Goal: Task Accomplishment & Management: Use online tool/utility

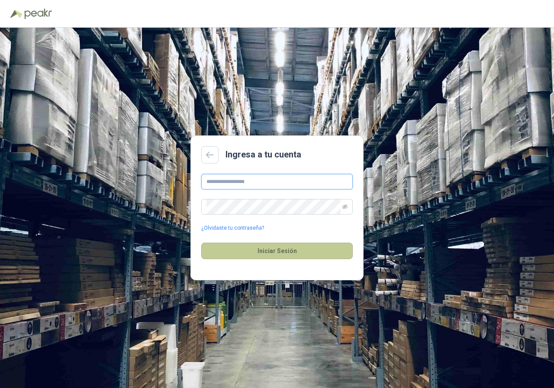
type input "**********"
click at [264, 245] on button "Iniciar Sesión" at bounding box center [276, 251] width 151 height 16
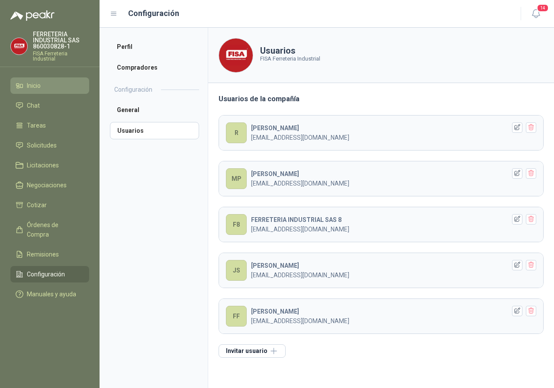
click at [41, 82] on span "Inicio" at bounding box center [34, 86] width 14 height 10
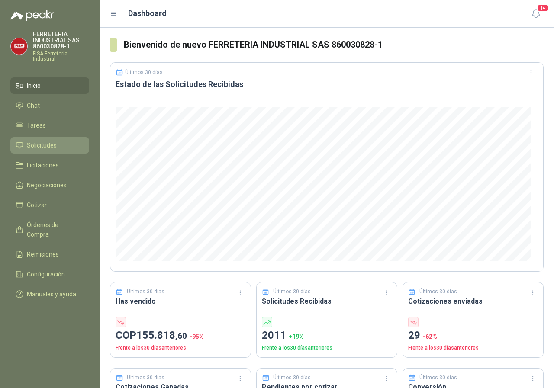
click at [33, 147] on span "Solicitudes" at bounding box center [42, 146] width 30 height 10
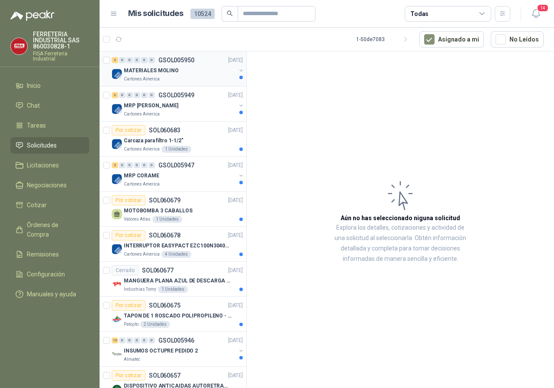
click at [154, 71] on p "MATERIALES MOLINO" at bounding box center [151, 71] width 55 height 8
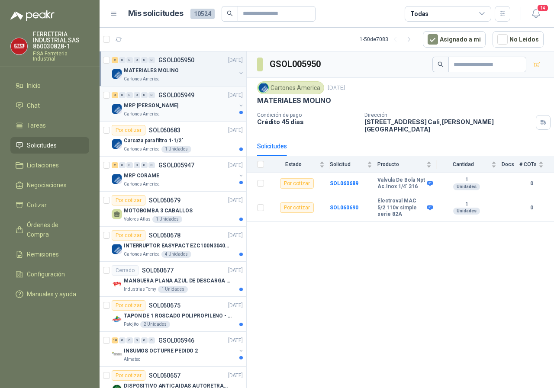
click at [141, 109] on p "MRP [PERSON_NAME]" at bounding box center [151, 106] width 55 height 8
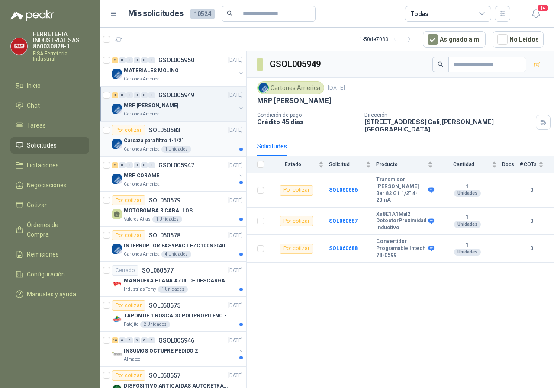
click at [162, 144] on p "Carcaza para filtro 1-1/2"" at bounding box center [154, 141] width 60 height 8
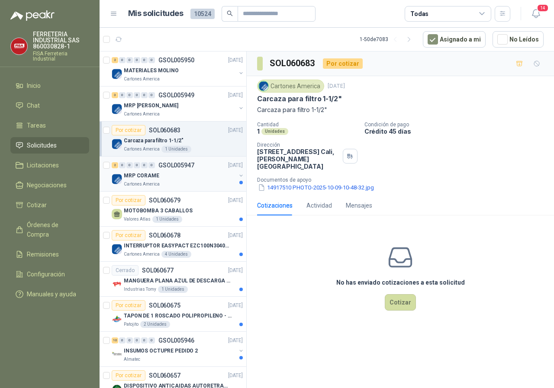
click at [132, 177] on p "MRP CORAME" at bounding box center [141, 176] width 35 height 8
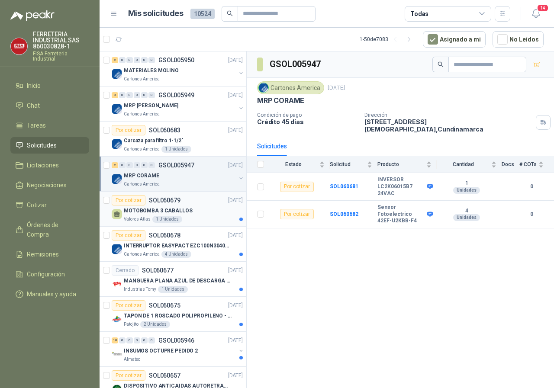
click at [149, 212] on p "MOTOBOMBA 3 CABALLOS" at bounding box center [158, 211] width 69 height 8
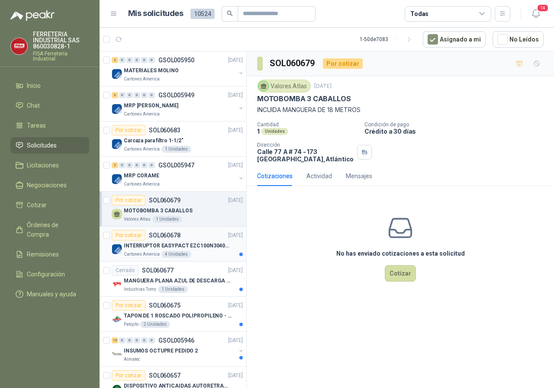
click at [183, 245] on p "INTERRUPTOR EASYPACT EZC100N3040C 40AMP 25K [PERSON_NAME]" at bounding box center [178, 246] width 108 height 8
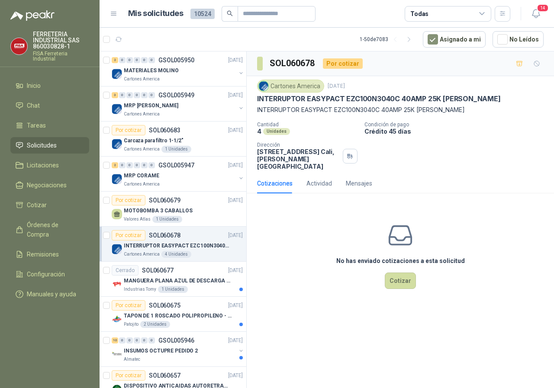
click at [135, 244] on p "INTERRUPTOR EASYPACT EZC100N3040C 40AMP 25K [PERSON_NAME]" at bounding box center [178, 246] width 108 height 8
click at [175, 246] on p "INTERRUPTOR EASYPACT EZC100N3040C 40AMP 25K [PERSON_NAME]" at bounding box center [178, 246] width 108 height 8
click at [142, 283] on p "MANGUERA PLANA AZUL DE DESCARGA 60 PSI X 20 METROS CON UNION DE 6” MAS ABRAZADE…" at bounding box center [178, 281] width 108 height 8
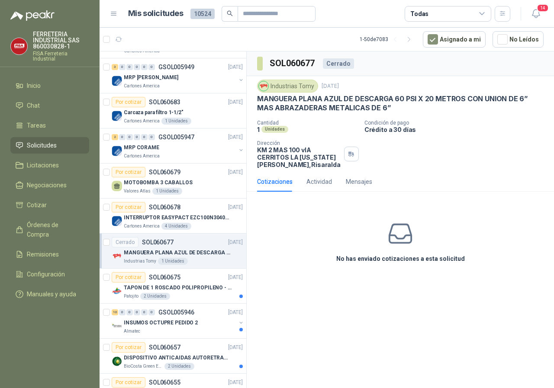
scroll to position [43, 0]
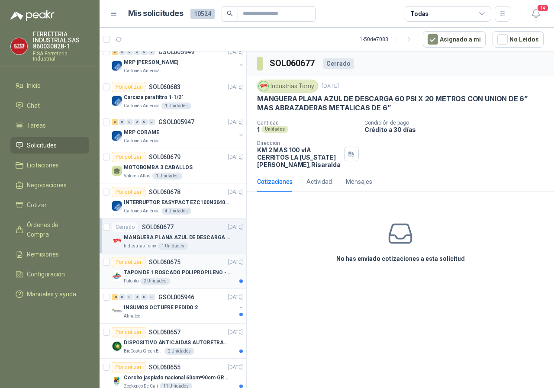
click at [152, 278] on div "2 Unidades" at bounding box center [155, 281] width 30 height 7
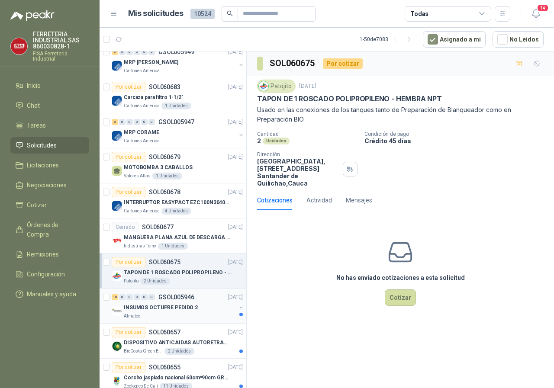
click at [159, 305] on p "INSUMOS OCTUPRE PEDIDO 2" at bounding box center [161, 308] width 74 height 8
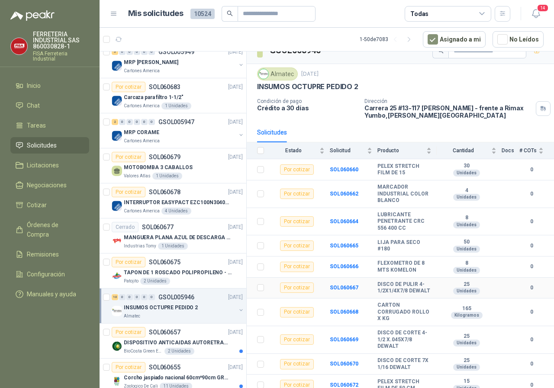
scroll to position [25, 0]
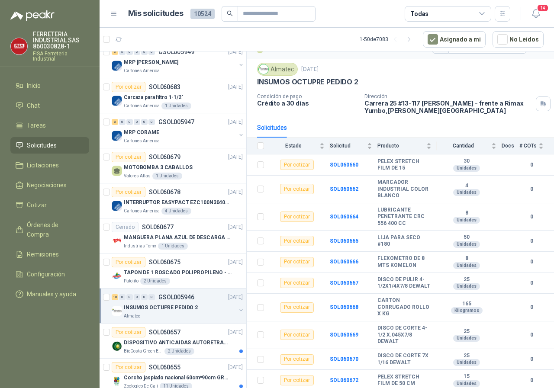
click at [178, 305] on p "INSUMOS OCTUPRE PEDIDO 2" at bounding box center [161, 308] width 74 height 8
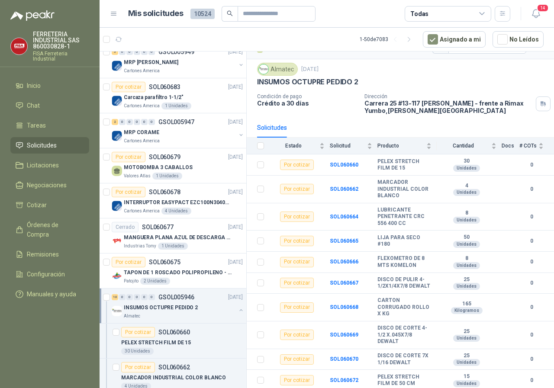
click at [178, 305] on p "INSUMOS OCTUPRE PEDIDO 2" at bounding box center [161, 308] width 74 height 8
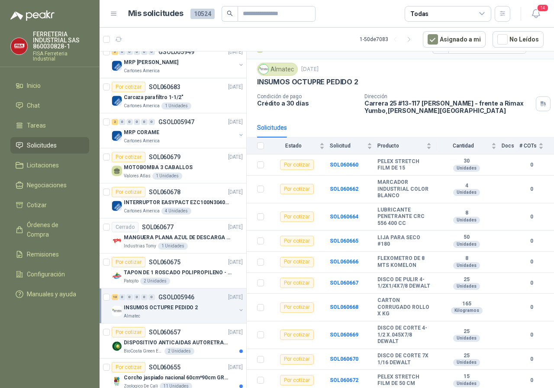
scroll to position [3, 0]
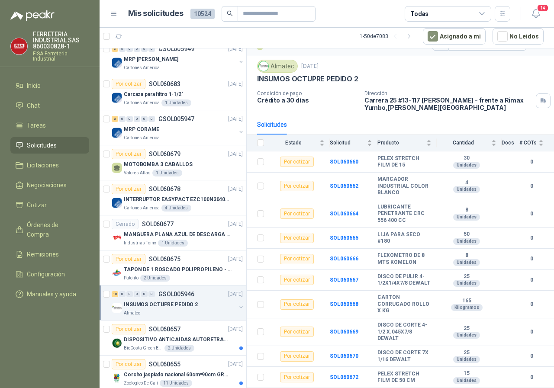
click at [182, 298] on div "10 0 0 0 0 0 GSOL005946 [DATE]" at bounding box center [178, 294] width 133 height 10
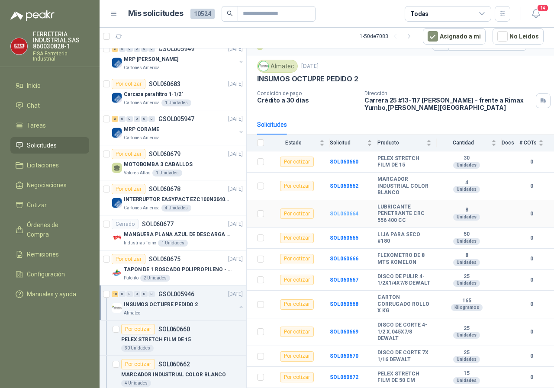
click at [345, 211] on b "SOL060664" at bounding box center [344, 214] width 29 height 6
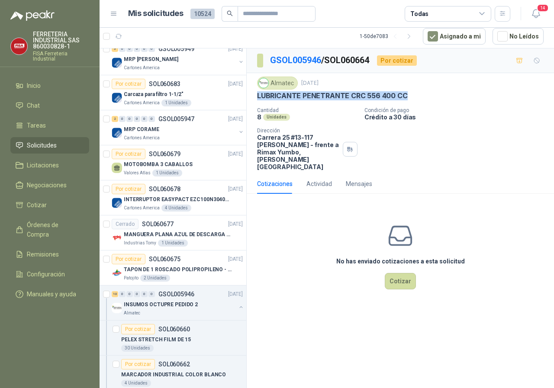
drag, startPoint x: 257, startPoint y: 98, endPoint x: 385, endPoint y: 97, distance: 128.9
click at [412, 97] on div "Almatec [DATE] LUBRICANTE PENETRANTE CRC 556 400 CC Cantidad 8 Unidades Condici…" at bounding box center [400, 123] width 307 height 101
copy p "LUBRICANTE PENETRANTE CRC 556 400 CC"
click at [140, 164] on p "MOTOBOMBA 3 CABALLOS" at bounding box center [158, 164] width 69 height 8
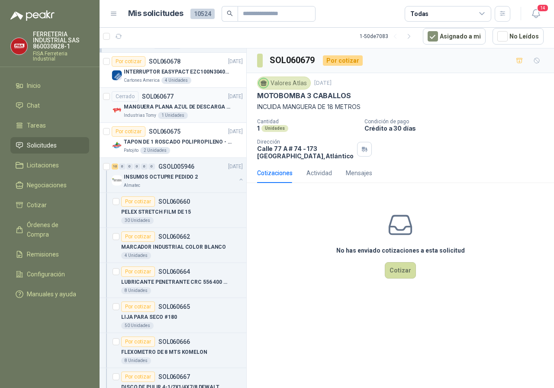
scroll to position [173, 0]
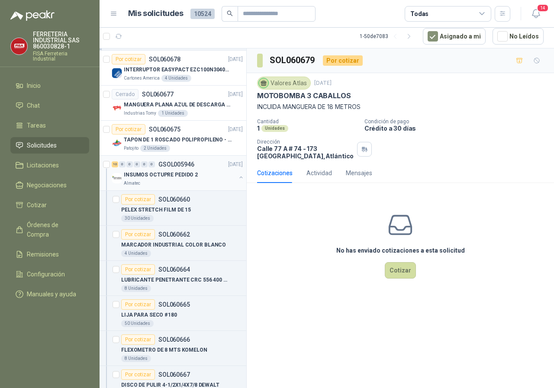
click at [152, 175] on p "INSUMOS OCTUPRE PEDIDO 2" at bounding box center [161, 175] width 74 height 8
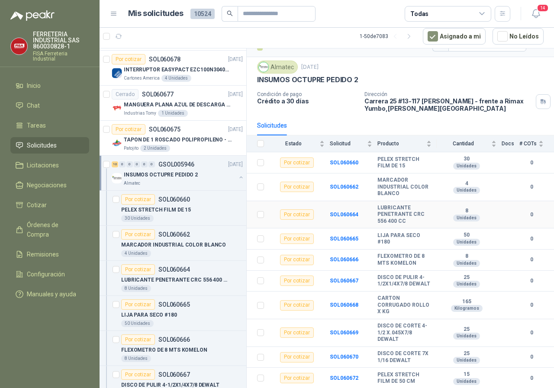
scroll to position [25, 0]
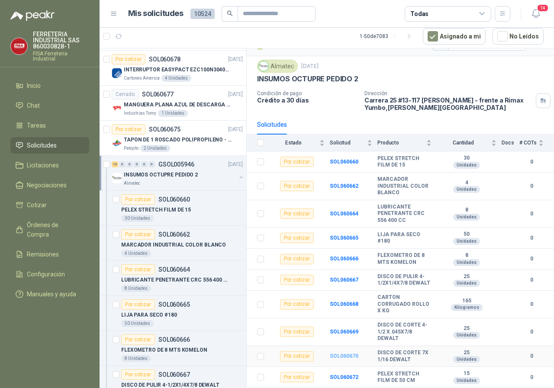
click at [346, 355] on b "SOL060670" at bounding box center [344, 356] width 29 height 6
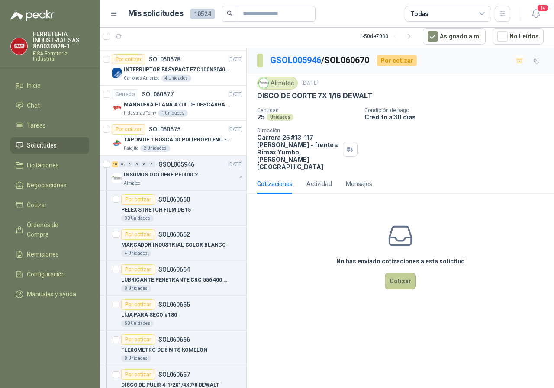
click at [401, 273] on button "Cotizar" at bounding box center [400, 281] width 31 height 16
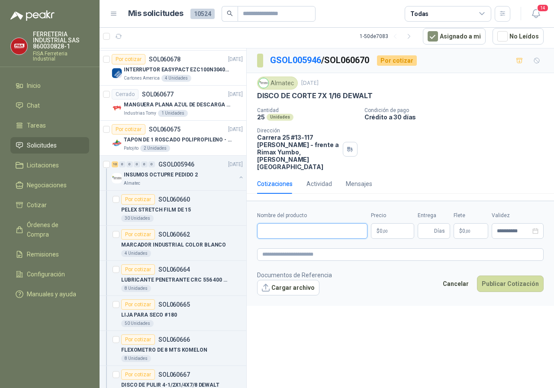
paste input "**********"
type input "**********"
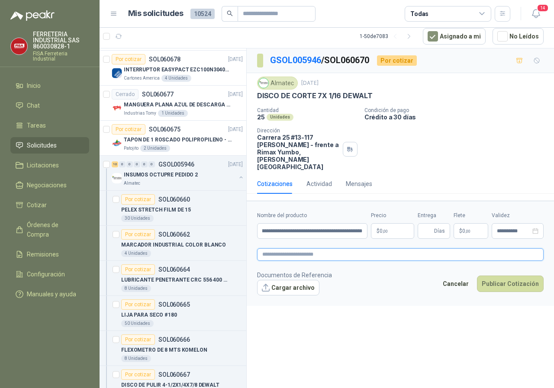
scroll to position [0, 0]
click at [270, 248] on textarea at bounding box center [400, 254] width 286 height 13
paste textarea "**********"
type textarea "**********"
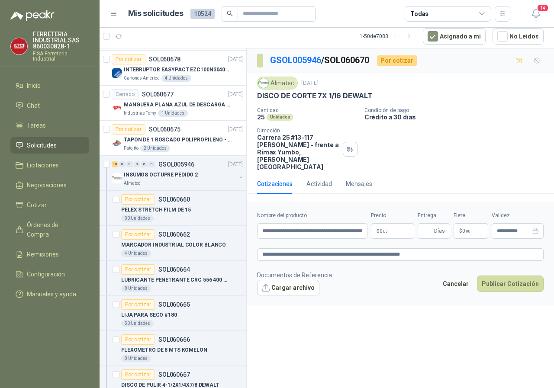
click at [396, 215] on body "FERRETERIA INDUSTRIAL SAS 860030828-1 FISA Ferreteria Industrial Inicio Chat Ta…" at bounding box center [277, 194] width 554 height 388
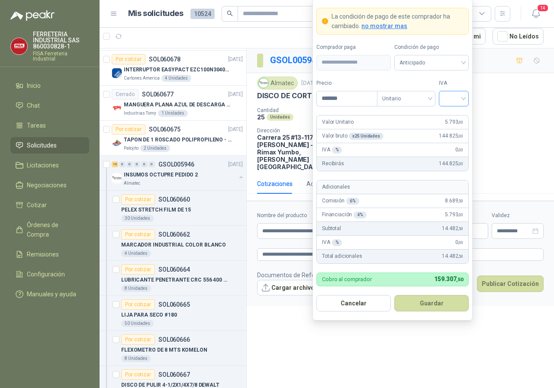
click at [464, 99] on div at bounding box center [454, 99] width 30 height 16
type input "*******"
click at [455, 115] on div "19%" at bounding box center [454, 117] width 16 height 10
click at [436, 305] on button "Guardar" at bounding box center [431, 303] width 74 height 16
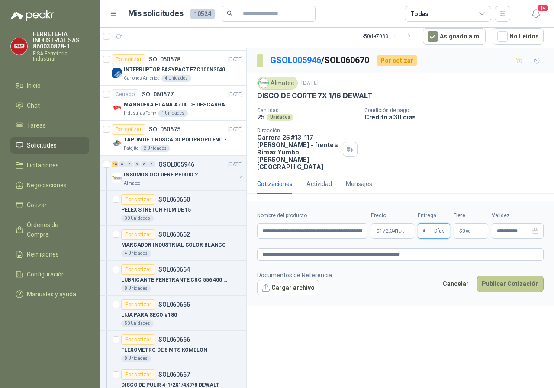
type input "*"
click at [523, 276] on button "Publicar Cotización" at bounding box center [510, 284] width 67 height 16
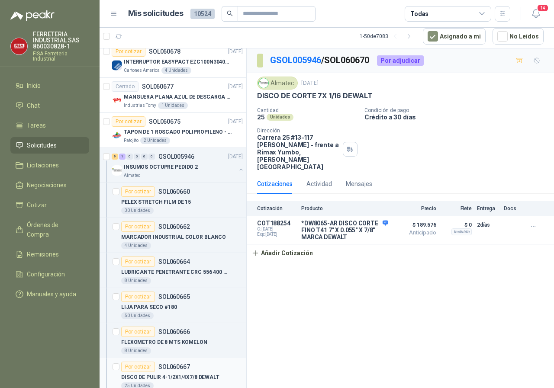
scroll to position [173, 0]
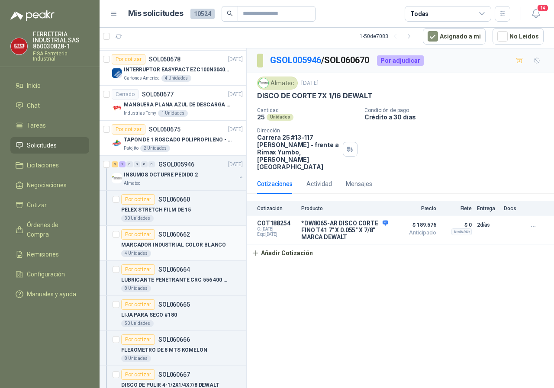
click at [146, 232] on div "Por cotizar" at bounding box center [138, 234] width 34 height 10
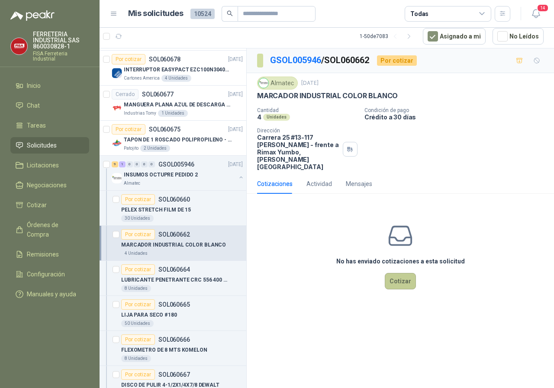
click at [402, 273] on button "Cotizar" at bounding box center [400, 281] width 31 height 16
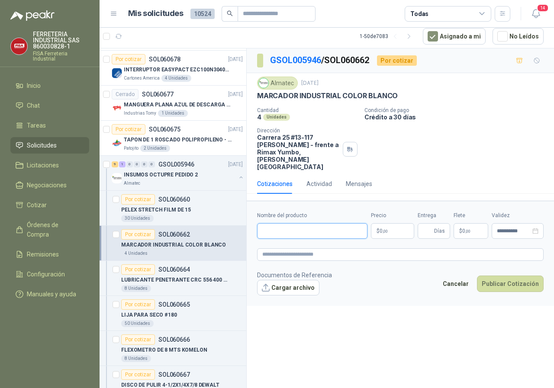
drag, startPoint x: 308, startPoint y: 218, endPoint x: 318, endPoint y: 216, distance: 10.5
click at [308, 223] on input "Nombre del producto" at bounding box center [312, 231] width 110 height 16
paste input "**********"
type input "**********"
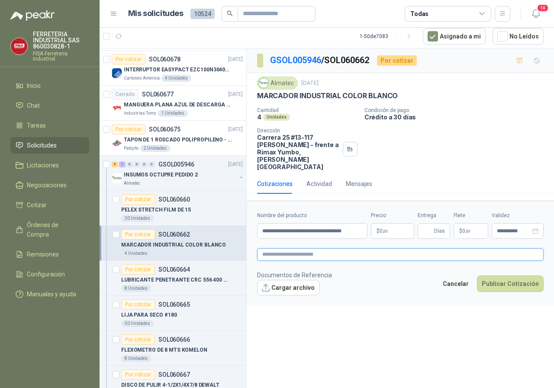
scroll to position [0, 0]
paste textarea "**********"
type textarea "**********"
click at [395, 223] on p "$ 0 ,00" at bounding box center [392, 231] width 43 height 16
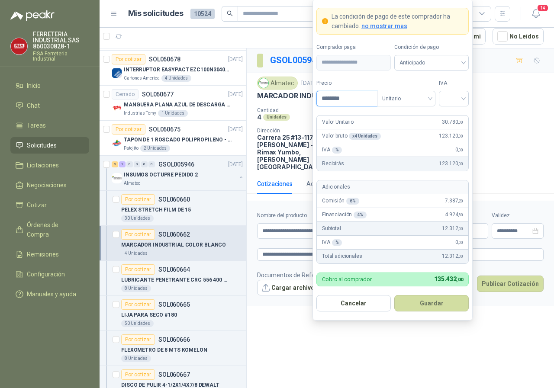
type input "********"
click at [405, 141] on div "Valor bruto x 4 Unidades 123.120 ,00" at bounding box center [392, 136] width 151 height 14
click at [462, 99] on input "search" at bounding box center [453, 97] width 19 height 13
drag, startPoint x: 450, startPoint y: 119, endPoint x: 443, endPoint y: 120, distance: 7.0
click at [451, 118] on div "19%" at bounding box center [454, 117] width 16 height 10
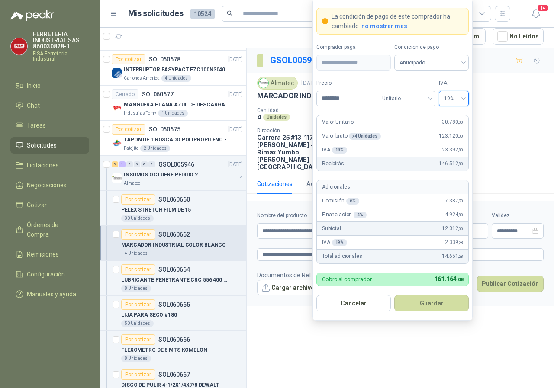
drag, startPoint x: 419, startPoint y: 304, endPoint x: 406, endPoint y: 301, distance: 13.4
click at [420, 304] on button "Guardar" at bounding box center [431, 303] width 74 height 16
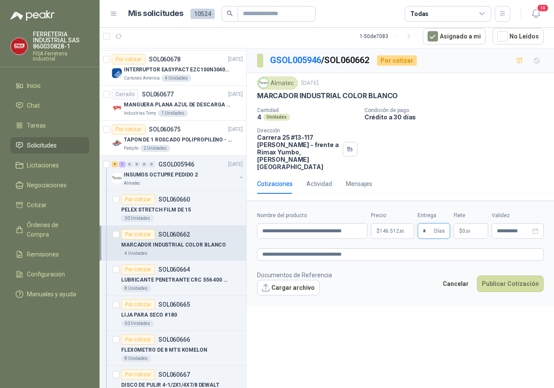
type input "*"
click at [349, 288] on form "**********" at bounding box center [400, 253] width 307 height 105
click at [387, 248] on textarea "**********" at bounding box center [400, 254] width 286 height 13
type textarea "**********"
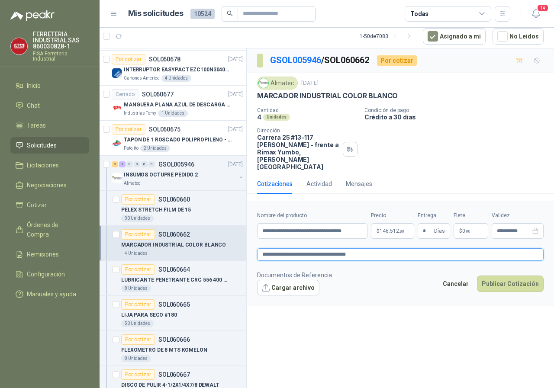
type textarea "**********"
click at [512, 276] on button "Publicar Cotización" at bounding box center [510, 284] width 67 height 16
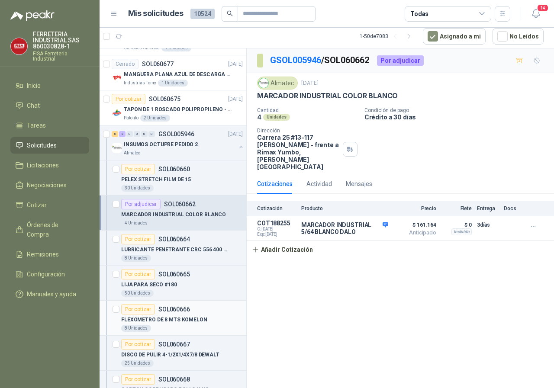
scroll to position [216, 0]
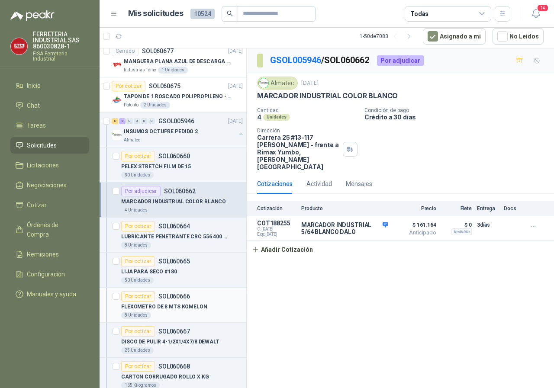
drag, startPoint x: 137, startPoint y: 334, endPoint x: 157, endPoint y: 320, distance: 24.8
click at [137, 333] on div "Por cotizar" at bounding box center [138, 331] width 34 height 10
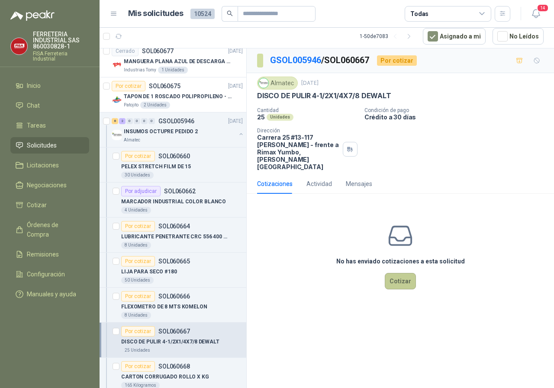
click at [398, 273] on button "Cotizar" at bounding box center [400, 281] width 31 height 16
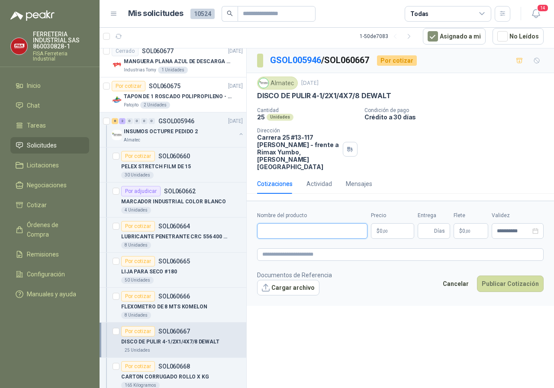
paste input "**********"
type input "**********"
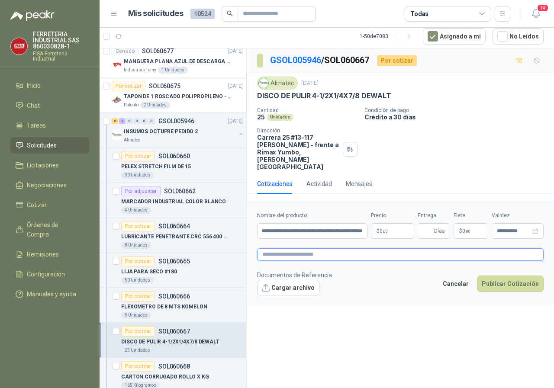
scroll to position [0, 0]
paste textarea "**********"
type textarea "**********"
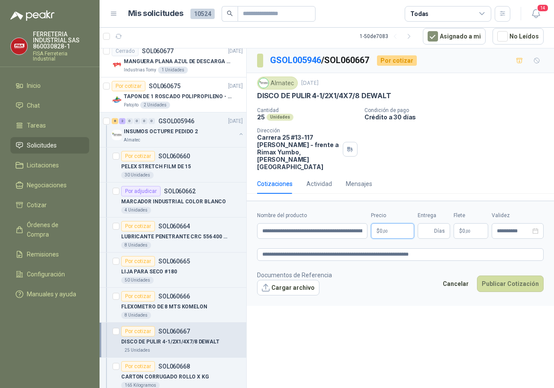
click at [402, 223] on p "$ 0 ,00" at bounding box center [392, 231] width 43 height 16
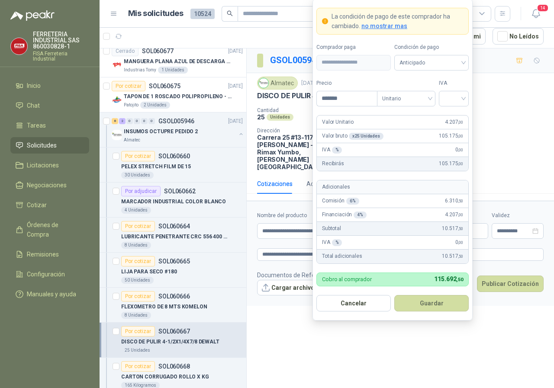
type input "*******"
click at [467, 96] on div at bounding box center [454, 99] width 30 height 16
click at [451, 117] on div "19%" at bounding box center [454, 117] width 16 height 10
click at [433, 306] on button "Guardar" at bounding box center [431, 303] width 74 height 16
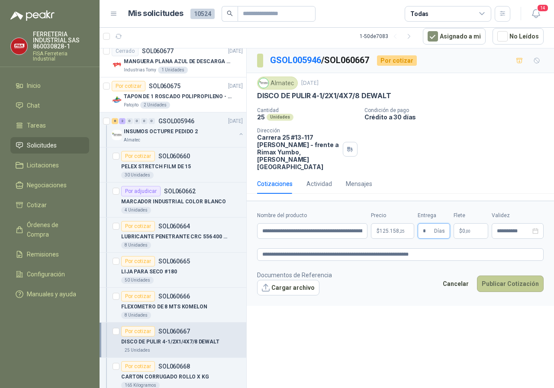
type input "*"
click at [491, 276] on button "Publicar Cotización" at bounding box center [510, 284] width 67 height 16
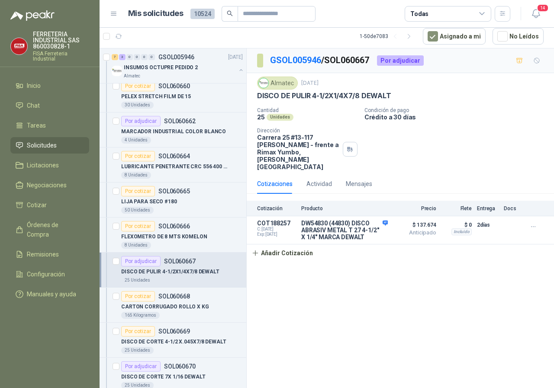
scroll to position [303, 0]
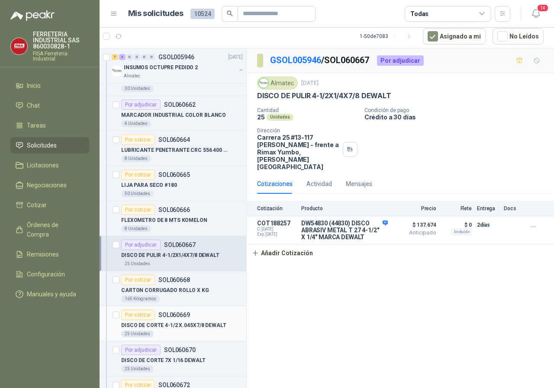
click at [146, 316] on div "Por cotizar" at bounding box center [138, 315] width 34 height 10
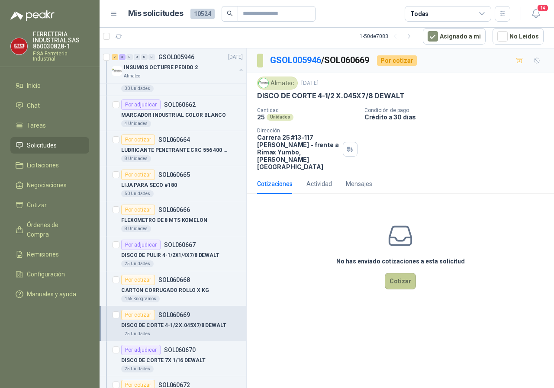
click at [395, 273] on button "Cotizar" at bounding box center [400, 281] width 31 height 16
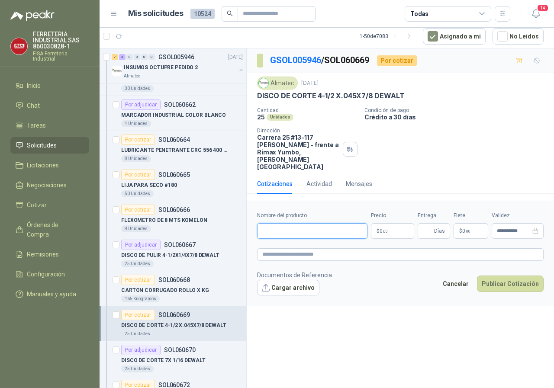
paste input "**********"
type input "**********"
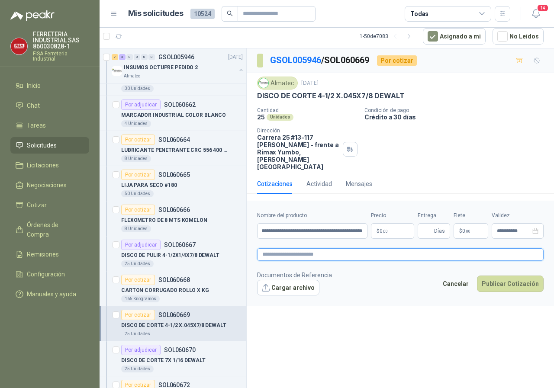
scroll to position [0, 0]
click at [269, 248] on textarea at bounding box center [400, 254] width 286 height 13
paste textarea "**********"
type textarea "**********"
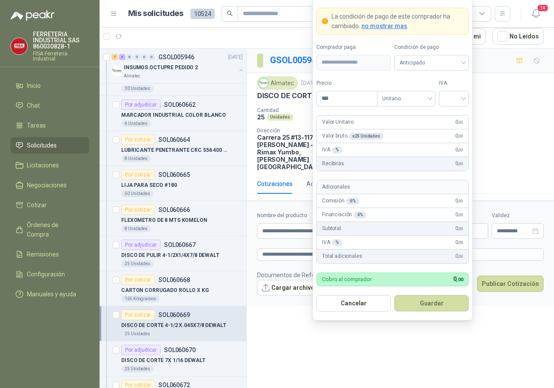
drag, startPoint x: 393, startPoint y: 211, endPoint x: 393, endPoint y: 217, distance: 6.1
click at [394, 212] on body "FERRETERIA INDUSTRIAL SAS 860030828-1 FISA Ferreteria Industrial Inicio Chat Ta…" at bounding box center [277, 194] width 554 height 388
type input "*******"
click at [461, 100] on input "search" at bounding box center [453, 97] width 19 height 13
click at [451, 117] on div "19%" at bounding box center [454, 117] width 16 height 10
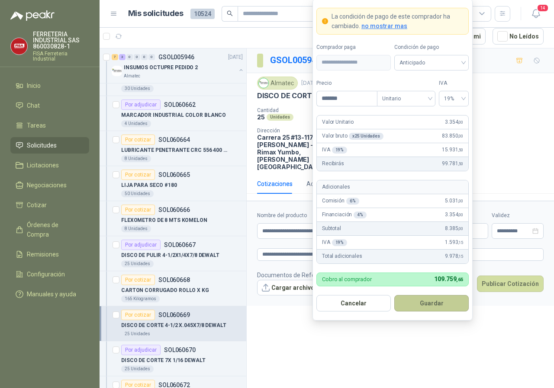
click at [439, 305] on button "Guardar" at bounding box center [431, 303] width 74 height 16
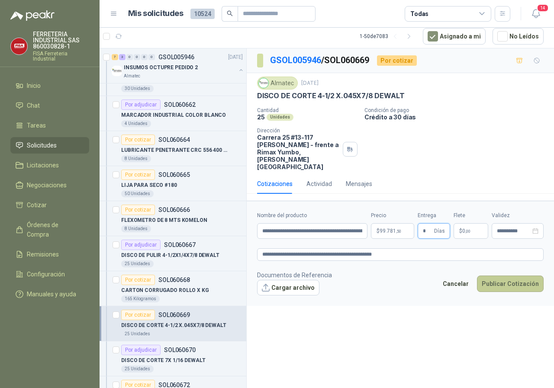
type input "*"
click at [496, 276] on button "Publicar Cotización" at bounding box center [510, 284] width 67 height 16
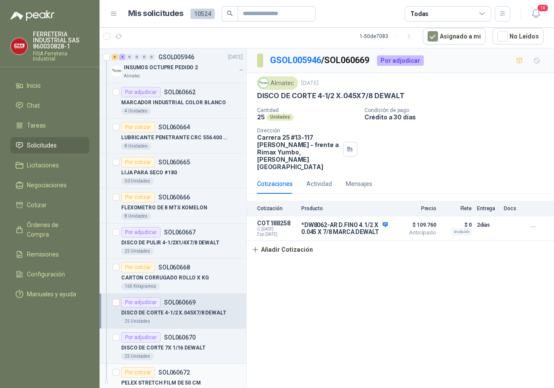
scroll to position [303, 0]
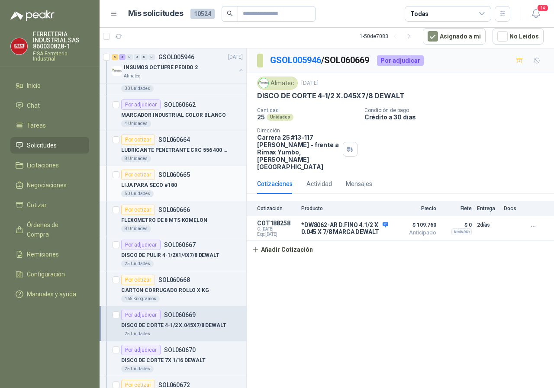
click at [136, 173] on div "Por cotizar" at bounding box center [138, 175] width 34 height 10
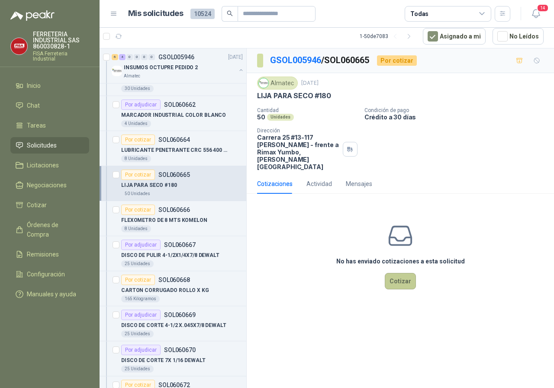
click at [410, 273] on button "Cotizar" at bounding box center [400, 281] width 31 height 16
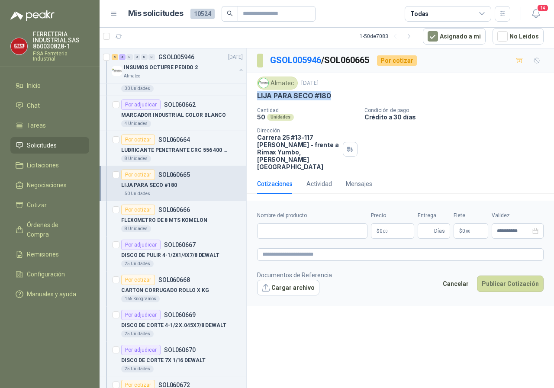
drag, startPoint x: 256, startPoint y: 94, endPoint x: 330, endPoint y: 99, distance: 74.5
click at [330, 99] on div "Almatec [DATE] LIJA PARA SECO #180 Cantidad 50 Unidades Condición de pago Créd…" at bounding box center [400, 123] width 307 height 101
copy p "LIJA PARA SECO #180"
click at [271, 223] on input "Nombre del producto" at bounding box center [312, 231] width 110 height 16
paste input "**********"
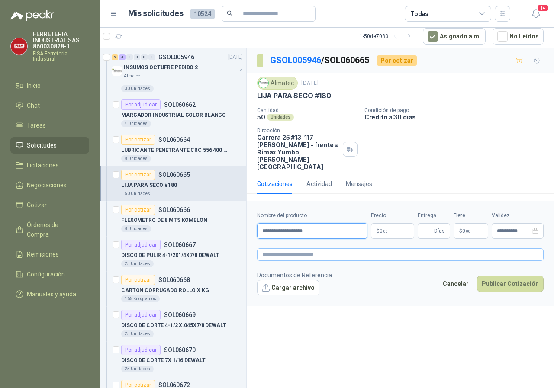
type input "**********"
paste textarea "**********"
type textarea "**********"
click at [395, 215] on body "FERRETERIA INDUSTRIAL SAS 860030828-1 FISA Ferreteria Industrial Inicio Chat Ta…" at bounding box center [277, 194] width 554 height 388
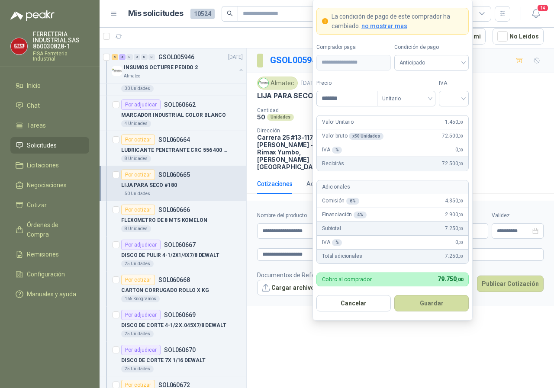
drag, startPoint x: 465, startPoint y: 99, endPoint x: 453, endPoint y: 106, distance: 13.4
click at [463, 99] on div at bounding box center [454, 99] width 30 height 16
type input "*******"
click at [449, 116] on div "19%" at bounding box center [454, 117] width 16 height 10
click at [416, 303] on button "Guardar" at bounding box center [431, 303] width 74 height 16
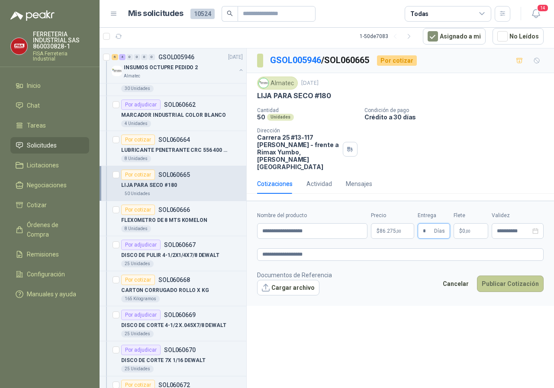
type input "*"
click at [503, 276] on button "Publicar Cotización" at bounding box center [510, 284] width 67 height 16
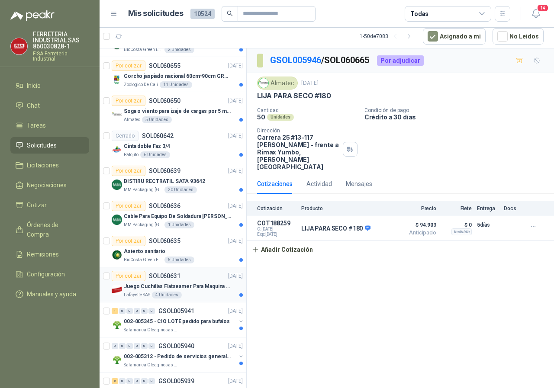
scroll to position [735, 0]
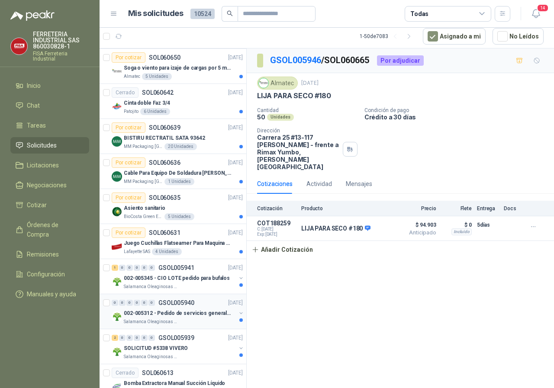
click at [155, 309] on p "002-005312 - Pedido de servicios generales CASA RO" at bounding box center [178, 313] width 108 height 8
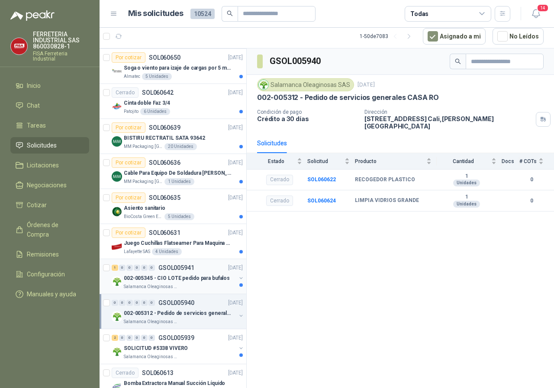
click at [176, 280] on p "002-005345 - CIO LOTE pedido para bufalos" at bounding box center [177, 278] width 106 height 8
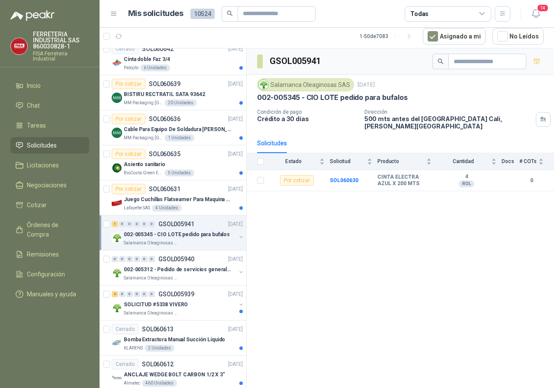
scroll to position [822, 0]
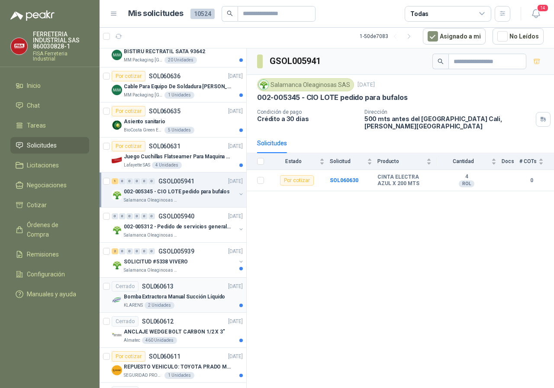
click at [142, 297] on p "Bomba Extractora Manual Succión Líquido" at bounding box center [174, 297] width 101 height 8
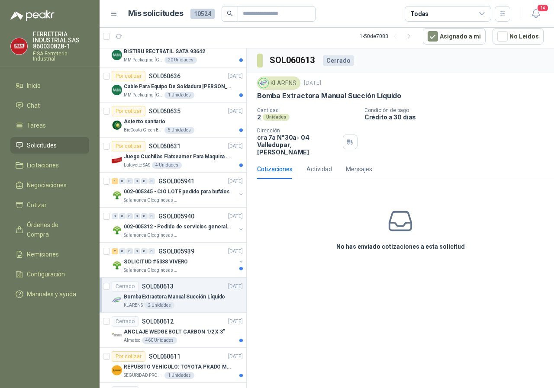
scroll to position [865, 0]
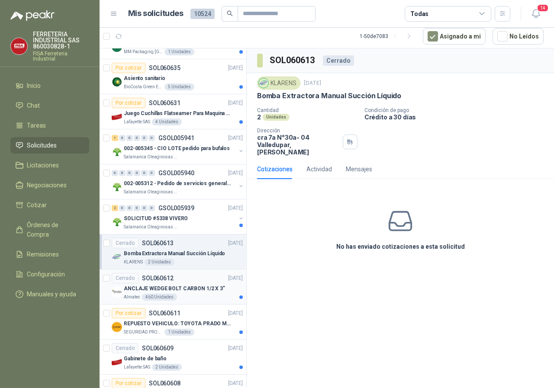
click at [184, 285] on p "ANCLAJE WEDGE BOLT CARBON 1/2 X 3"" at bounding box center [174, 289] width 101 height 8
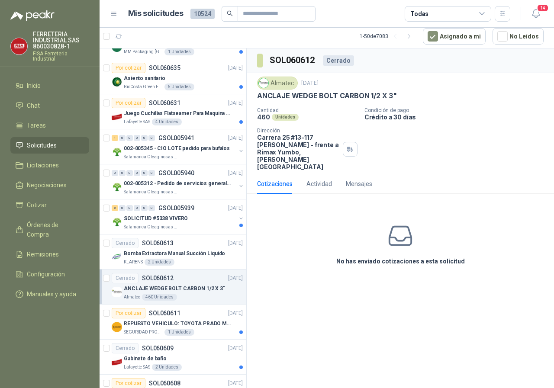
scroll to position [908, 0]
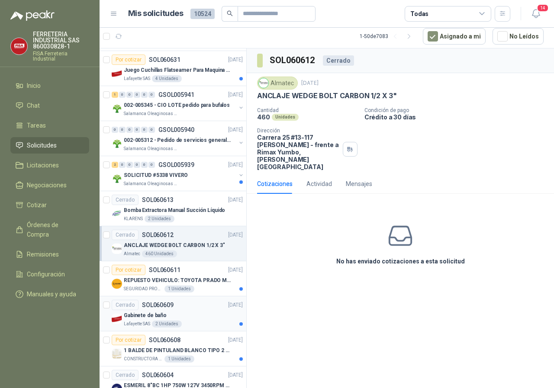
drag, startPoint x: 136, startPoint y: 315, endPoint x: 152, endPoint y: 311, distance: 16.4
click at [137, 315] on p "Gabinete de baño" at bounding box center [145, 315] width 43 height 8
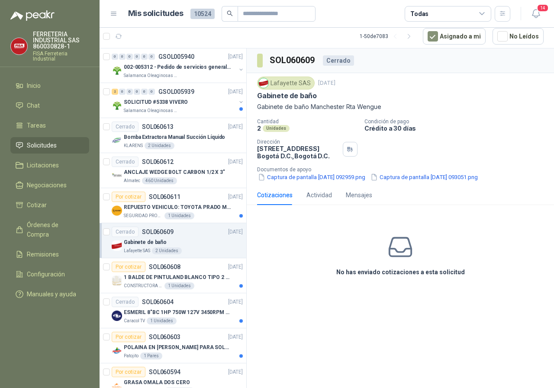
scroll to position [995, 0]
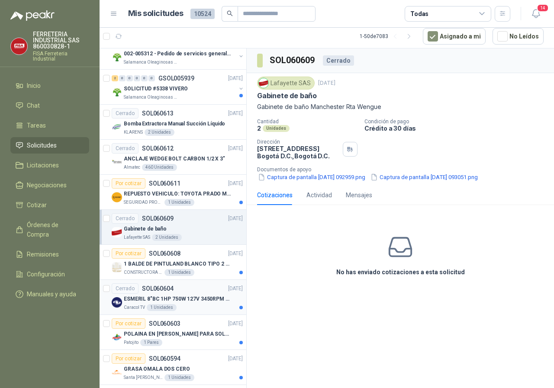
drag, startPoint x: 155, startPoint y: 299, endPoint x: 195, endPoint y: 295, distance: 40.0
click at [156, 298] on p "ESMERIL 8"BC 1HP 750W 127V 3450RPM URREA" at bounding box center [178, 299] width 108 height 8
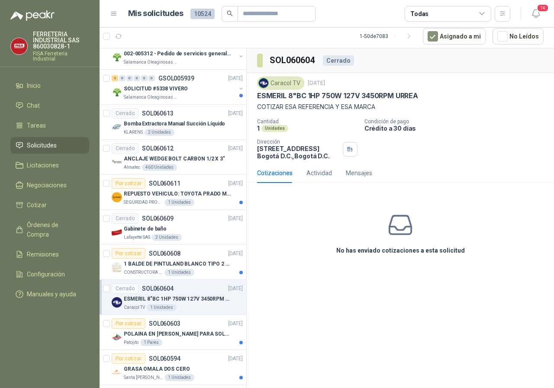
click at [281, 171] on div "Cotizaciones" at bounding box center [274, 173] width 35 height 10
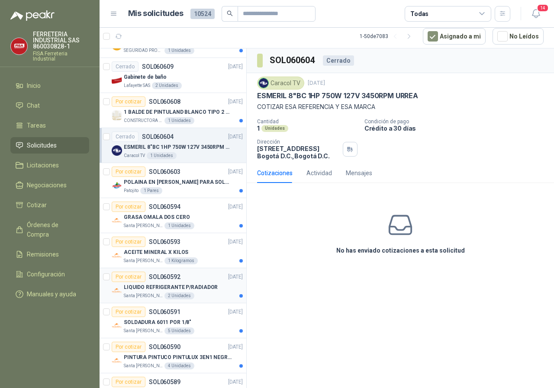
scroll to position [1168, 0]
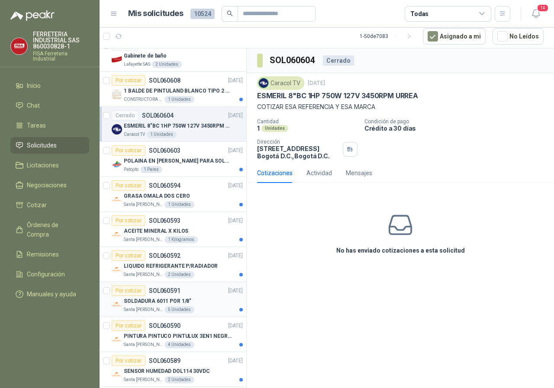
click at [164, 299] on p "SOLDADURA 6011 POR 1/8"" at bounding box center [157, 301] width 67 height 8
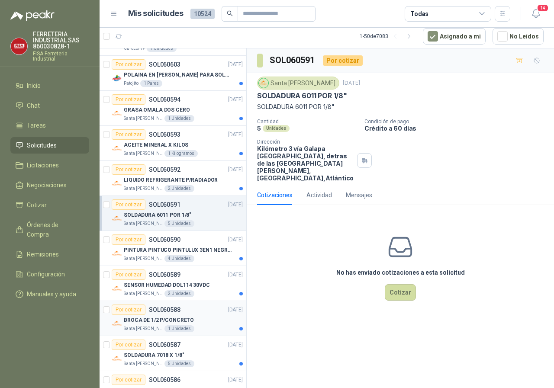
scroll to position [1255, 0]
click at [180, 287] on p "SENSOR HUMEDAD DOL114 30VDC" at bounding box center [167, 285] width 86 height 8
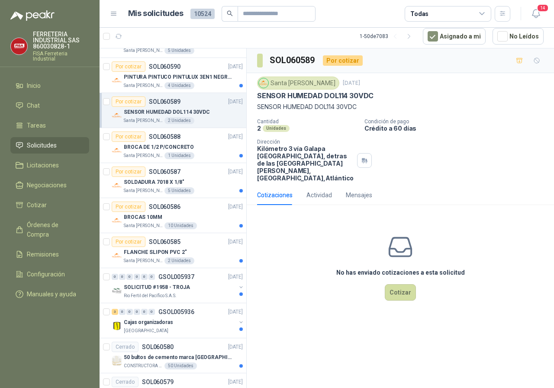
scroll to position [1428, 0]
click at [173, 285] on p "SOLICITUD #1958 - TROJA" at bounding box center [157, 287] width 66 height 8
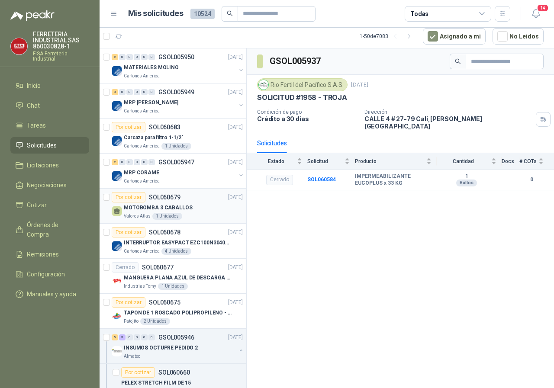
drag, startPoint x: 130, startPoint y: 216, endPoint x: 161, endPoint y: 222, distance: 31.7
click at [131, 216] on p "Valores Atlas" at bounding box center [137, 216] width 27 height 7
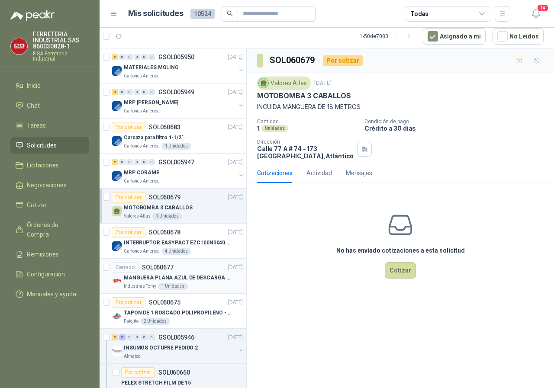
scroll to position [43, 0]
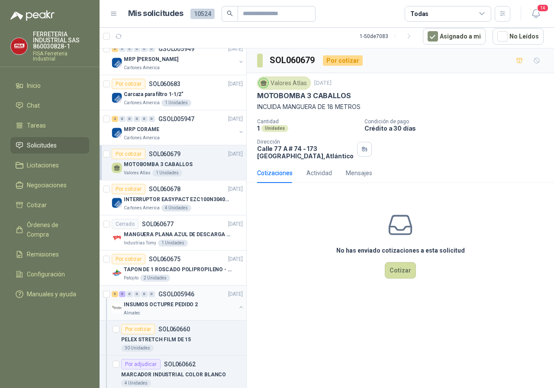
click at [163, 305] on p "INSUMOS OCTUPRE PEDIDO 2" at bounding box center [161, 305] width 74 height 8
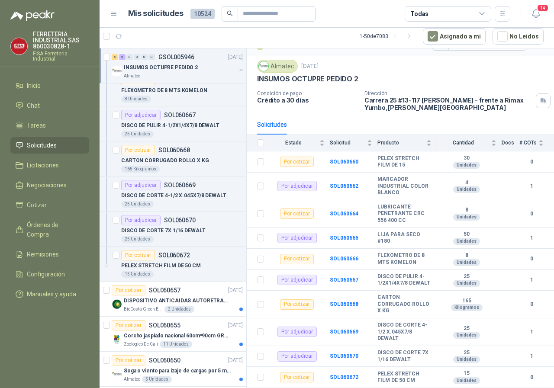
scroll to position [519, 0]
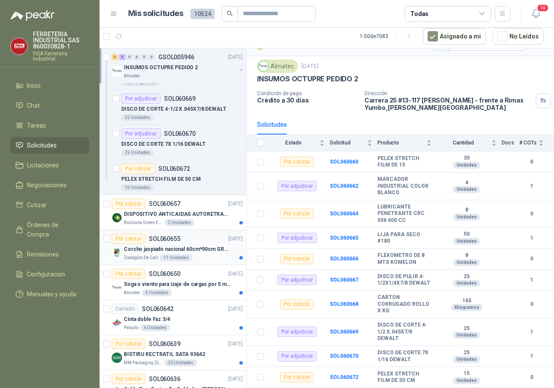
click at [155, 250] on p "Corcho jaspiado nacional 60cm*90cm GROSOR 8MM" at bounding box center [178, 249] width 108 height 8
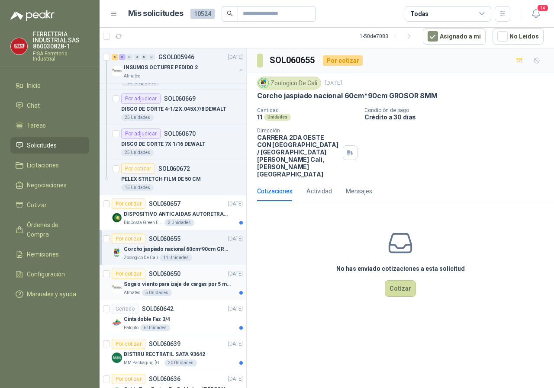
click at [168, 279] on div "Soga o viento para izaje de cargas por 5 metros" at bounding box center [183, 284] width 119 height 10
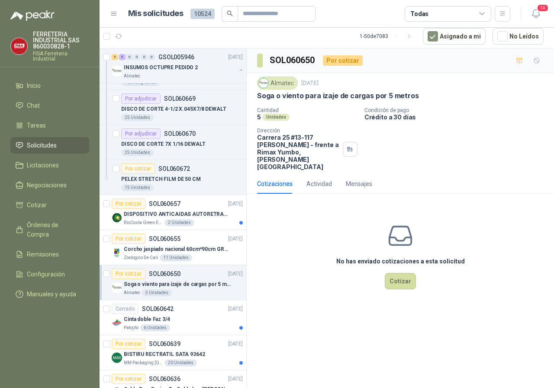
scroll to position [562, 0]
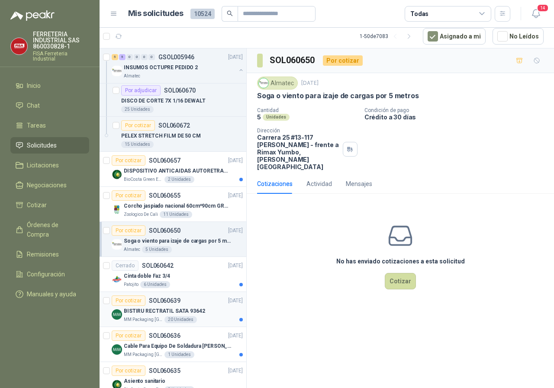
click at [185, 307] on p "BISTIRU RECTRATIL SATA 93642" at bounding box center [164, 311] width 81 height 8
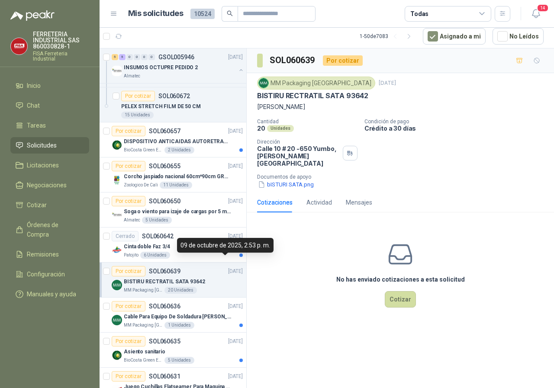
scroll to position [606, 0]
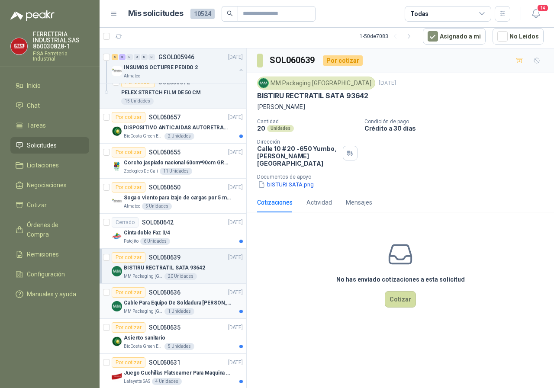
click at [181, 303] on p "Cable Para Equipo De Soldadura [PERSON_NAME]" at bounding box center [178, 303] width 108 height 8
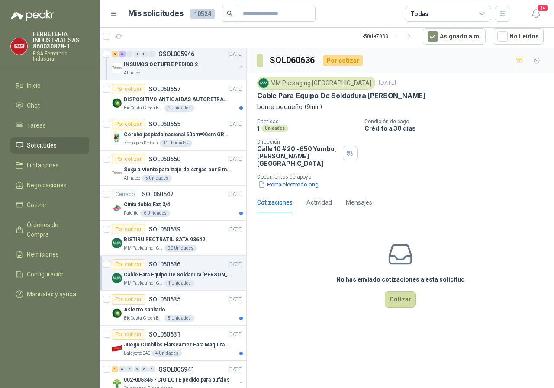
scroll to position [649, 0]
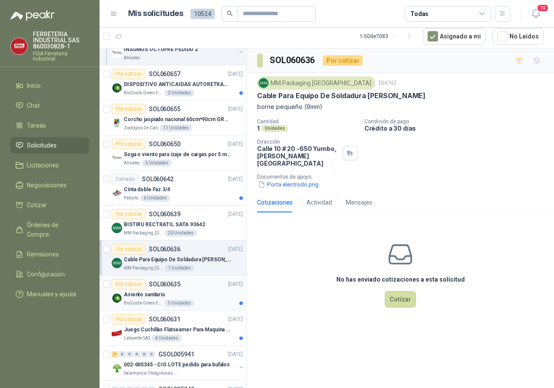
click at [146, 289] on div "Asiento sanitario" at bounding box center [183, 294] width 119 height 10
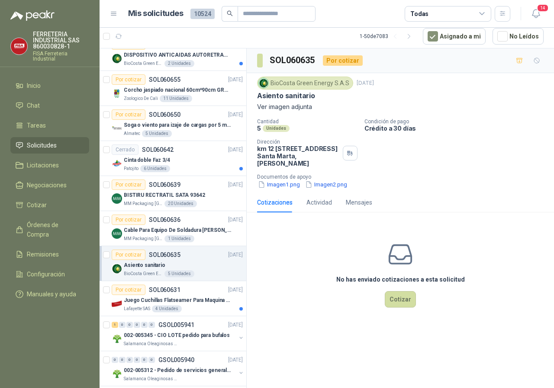
scroll to position [735, 0]
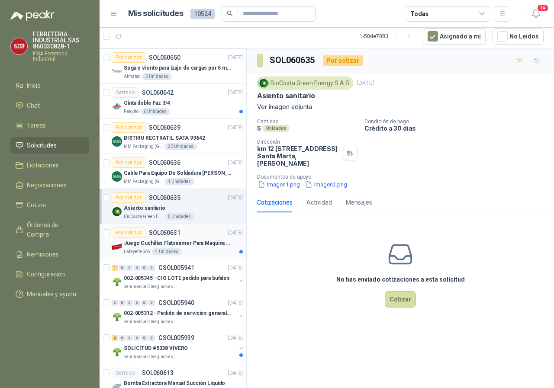
click at [137, 245] on p "Juego Cuchillas Flatseamer Para Maquina de Coser" at bounding box center [178, 243] width 108 height 8
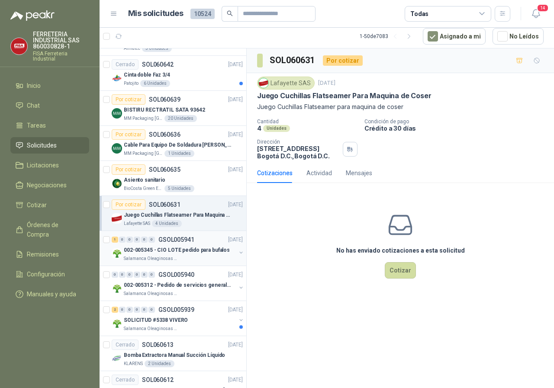
scroll to position [779, 0]
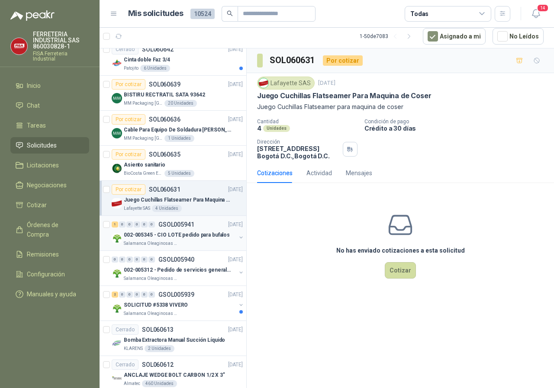
drag, startPoint x: 160, startPoint y: 240, endPoint x: 192, endPoint y: 246, distance: 32.5
click at [160, 240] on div "002-005345 - CIO LOTE pedido para bufalos Salamanca Oleaginosas SAS" at bounding box center [180, 238] width 112 height 17
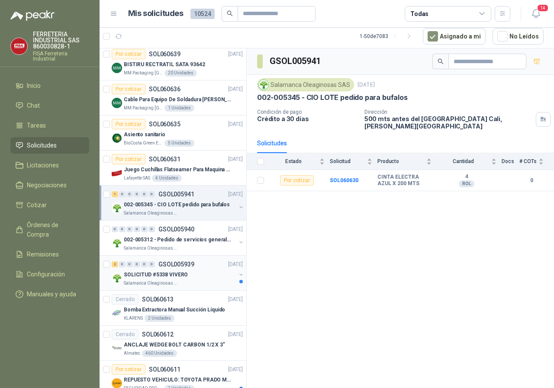
scroll to position [822, 0]
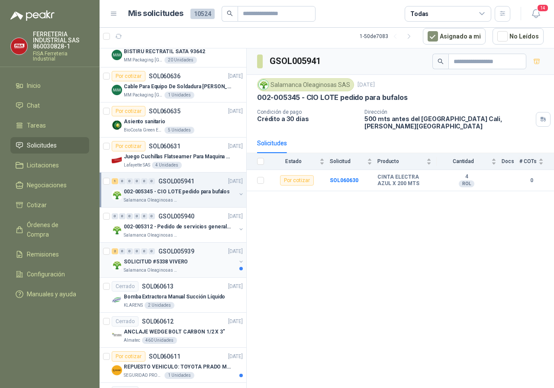
click at [154, 263] on p "SOLICITUD #5338 VIVERO" at bounding box center [156, 262] width 64 height 8
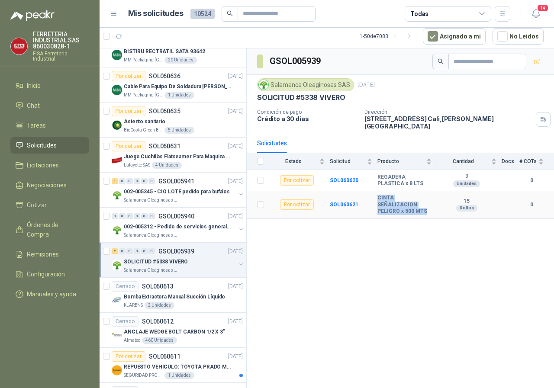
drag, startPoint x: 374, startPoint y: 194, endPoint x: 430, endPoint y: 204, distance: 56.2
click at [426, 202] on tr "Por cotizar SOL060621 CINTA SEÑALIZACION PELIGRO x 500 MTS 15 Rollos 0" at bounding box center [400, 205] width 307 height 28
copy tr "CINTA SEÑALIZACION PELIGRO x 500 MTS"
click at [347, 202] on b "SOL060621" at bounding box center [344, 205] width 29 height 6
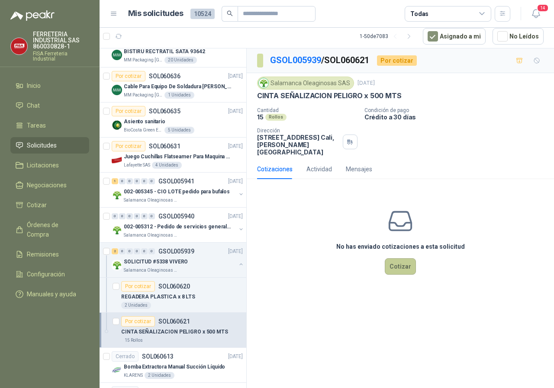
click at [406, 262] on button "Cotizar" at bounding box center [400, 266] width 31 height 16
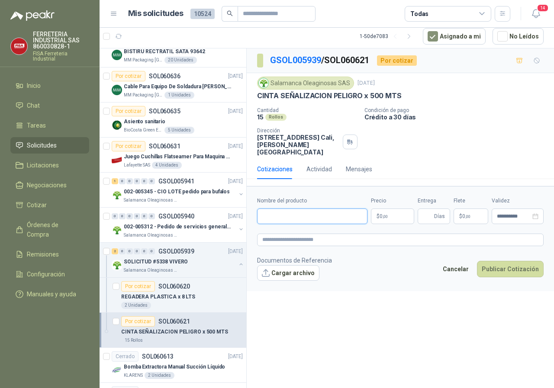
click at [282, 209] on input "Nombre del producto" at bounding box center [312, 217] width 110 height 16
type input "**********"
click at [393, 210] on p "$ 0 ,00" at bounding box center [392, 217] width 43 height 16
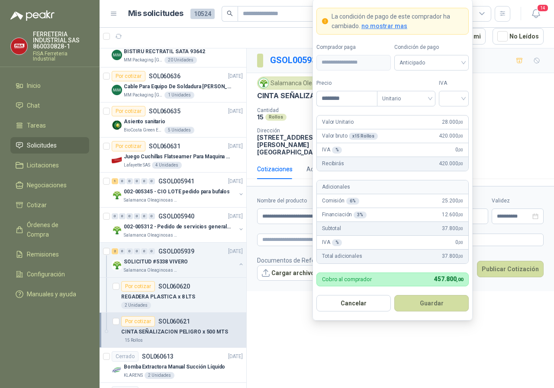
type input "********"
click at [462, 102] on input "search" at bounding box center [453, 97] width 19 height 13
click at [442, 116] on div "19%" at bounding box center [453, 116] width 26 height 14
click at [424, 307] on button "Guardar" at bounding box center [431, 303] width 74 height 16
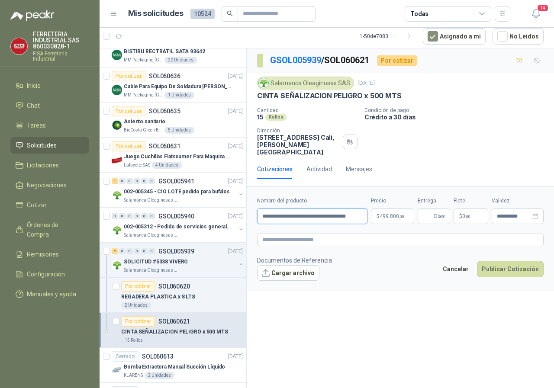
scroll to position [0, 8]
drag, startPoint x: 263, startPoint y: 210, endPoint x: 363, endPoint y: 211, distance: 99.9
click at [363, 211] on input "**********" at bounding box center [312, 217] width 110 height 16
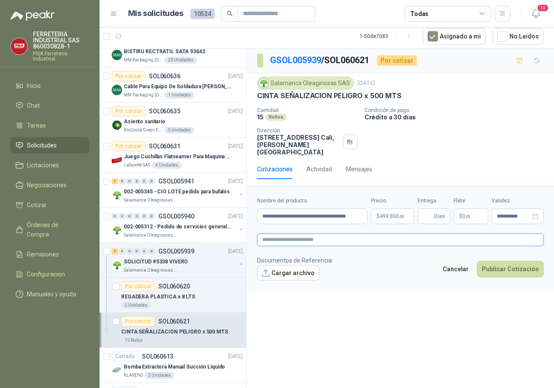
scroll to position [0, 0]
click at [286, 234] on textarea at bounding box center [400, 240] width 286 height 13
paste textarea "**********"
type textarea "**********"
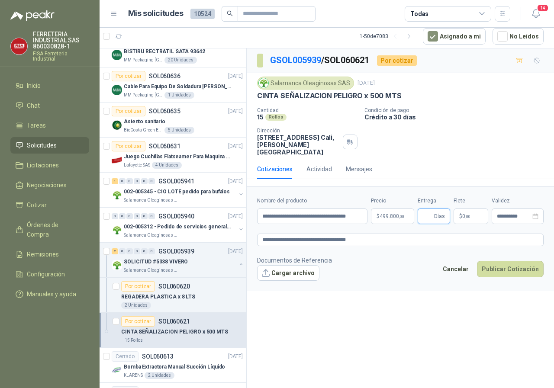
click at [430, 209] on input "Entrega" at bounding box center [428, 216] width 10 height 15
type input "*"
click at [408, 247] on form "**********" at bounding box center [400, 238] width 307 height 105
click at [505, 261] on button "Publicar Cotización" at bounding box center [510, 269] width 67 height 16
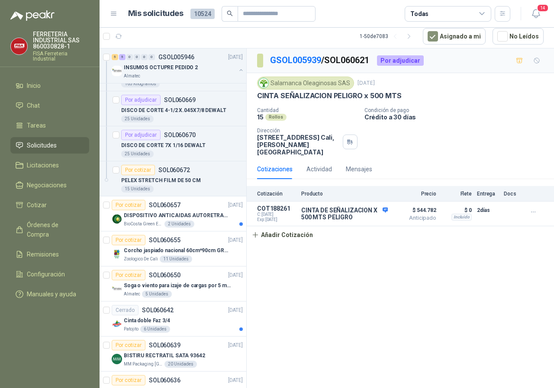
scroll to position [519, 0]
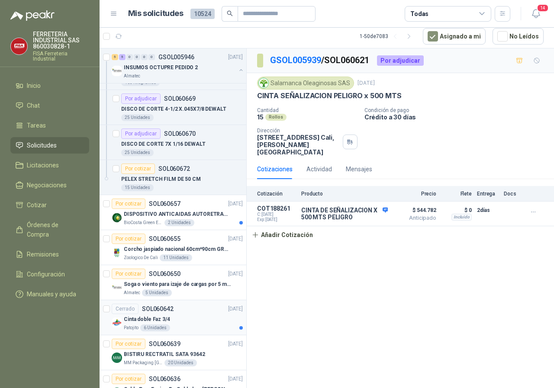
click at [132, 317] on p "Cinta doble Faz 3/4" at bounding box center [147, 319] width 46 height 8
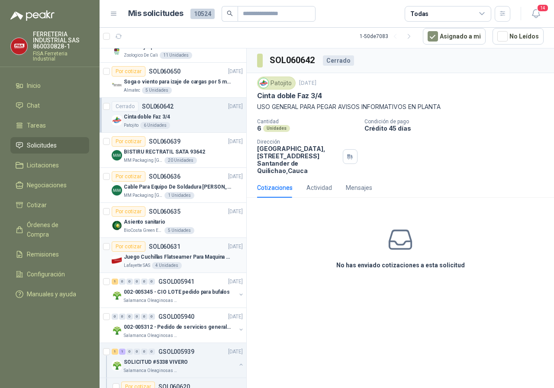
scroll to position [735, 0]
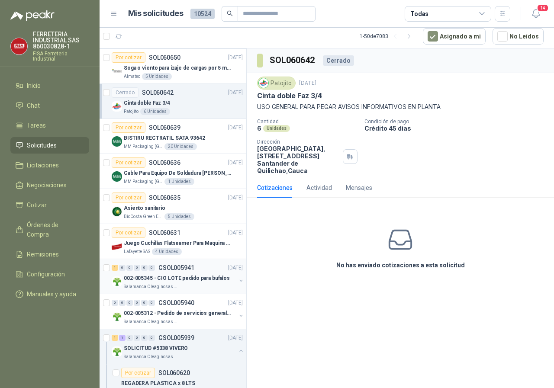
click at [163, 276] on p "002-005345 - CIO LOTE pedido para bufalos" at bounding box center [177, 278] width 106 height 8
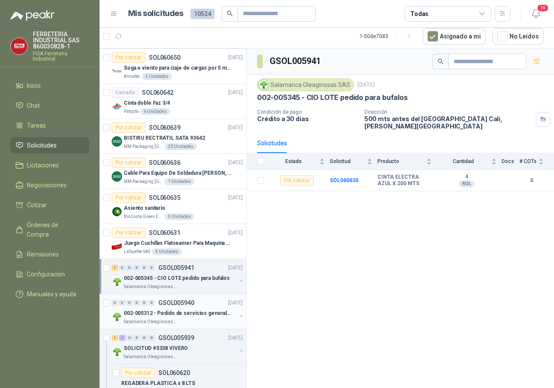
click at [155, 313] on p "002-005312 - Pedido de servicios generales CASA RO" at bounding box center [178, 313] width 108 height 8
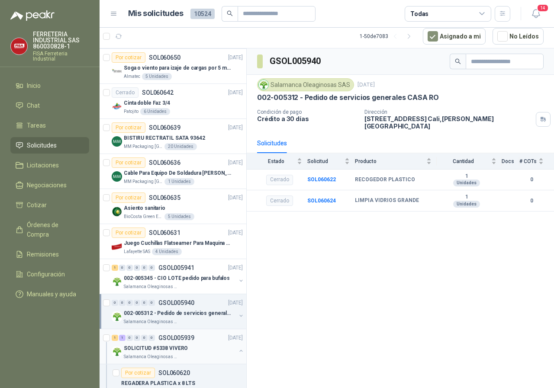
click at [166, 349] on p "SOLICITUD #5338 VIVERO" at bounding box center [156, 348] width 64 height 8
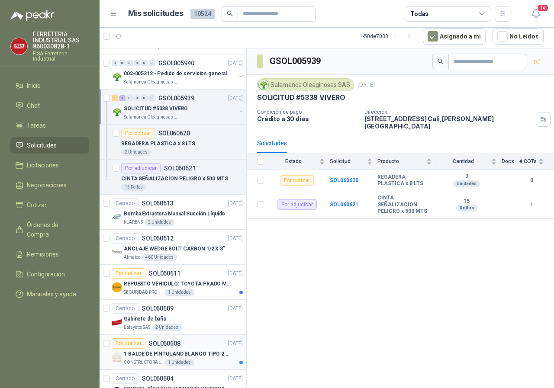
scroll to position [995, 0]
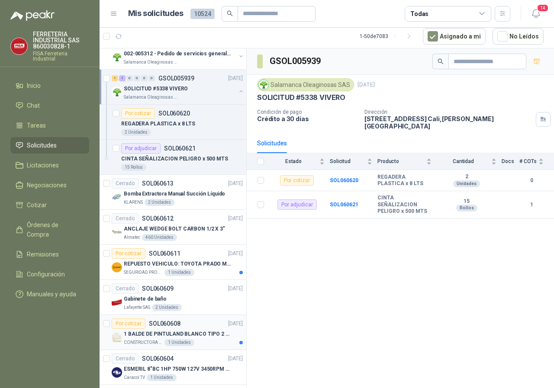
click at [153, 335] on p "1 BALDE DE PINTULAND BLANCO TIPO 2 DE 2.5 GLS" at bounding box center [178, 334] width 108 height 8
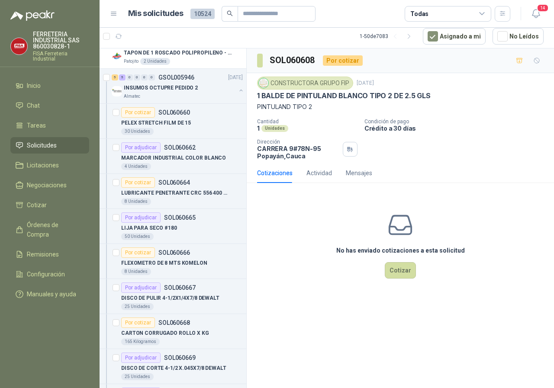
scroll to position [173, 0]
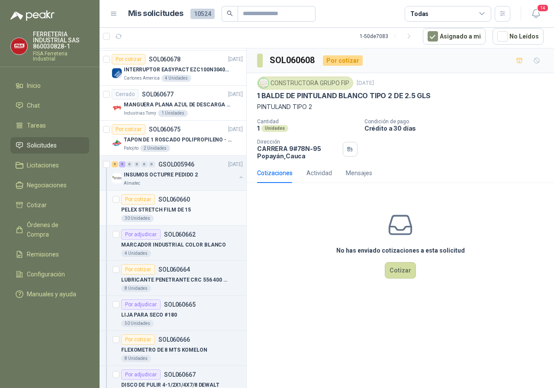
click at [179, 207] on p "PELEX STRETCH FILM DE 15" at bounding box center [156, 210] width 70 height 8
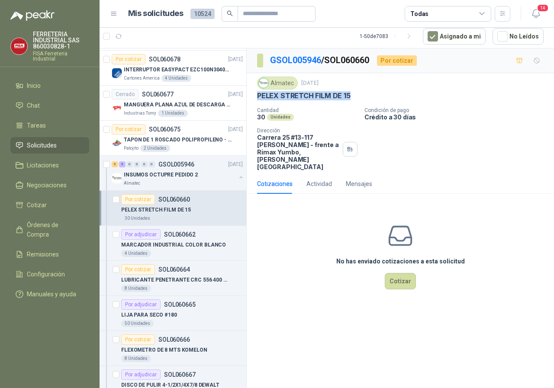
drag, startPoint x: 255, startPoint y: 96, endPoint x: 417, endPoint y: 96, distance: 162.7
click at [417, 96] on div "Almatec [DATE] PELEX STRETCH FILM DE 15  Cantidad 30 Unidades Condición de pag…" at bounding box center [400, 123] width 307 height 101
copy p "PELEX STRETCH FILM DE 15"
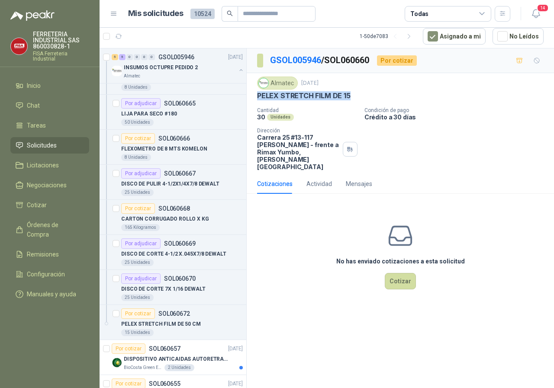
scroll to position [389, 0]
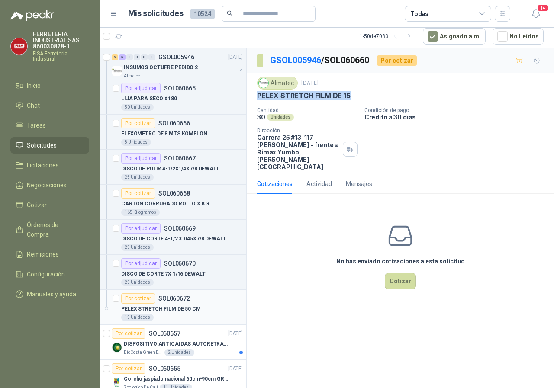
click at [166, 310] on p "PELEX STRETCH FILM DE 50 CM" at bounding box center [161, 309] width 80 height 8
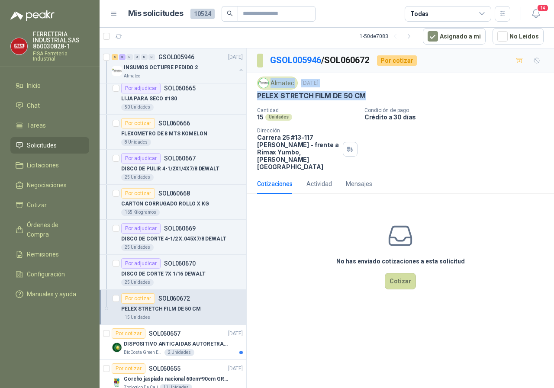
drag, startPoint x: 373, startPoint y: 94, endPoint x: 248, endPoint y: 90, distance: 124.7
click at [248, 90] on div "Almatec [DATE] PELEX STRETCH FILM DE 50 CM  Cantidad 15 Unidades Condición de …" at bounding box center [400, 123] width 307 height 101
click at [292, 100] on p "PELEX STRETCH FILM DE 50 CM" at bounding box center [311, 95] width 109 height 9
drag, startPoint x: 251, startPoint y: 96, endPoint x: 368, endPoint y: 96, distance: 116.4
click at [368, 96] on div "Almatec [DATE] PELEX STRETCH FILM DE 50 CM  Cantidad 15 Unidades Condición de …" at bounding box center [400, 123] width 307 height 101
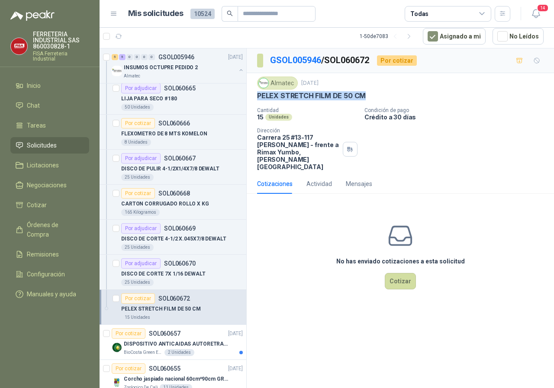
copy p "PELEX STRETCH FILM DE 50 CM"
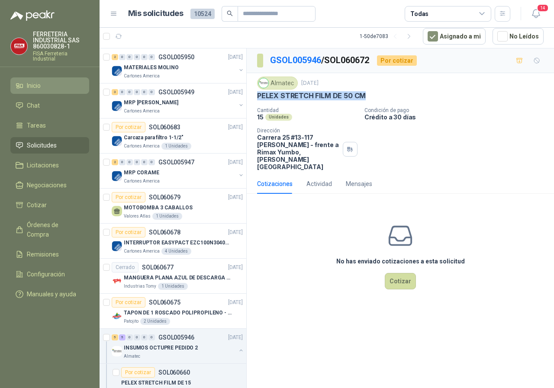
click at [36, 83] on span "Inicio" at bounding box center [34, 86] width 14 height 10
